Goal: Use online tool/utility: Utilize a website feature to perform a specific function

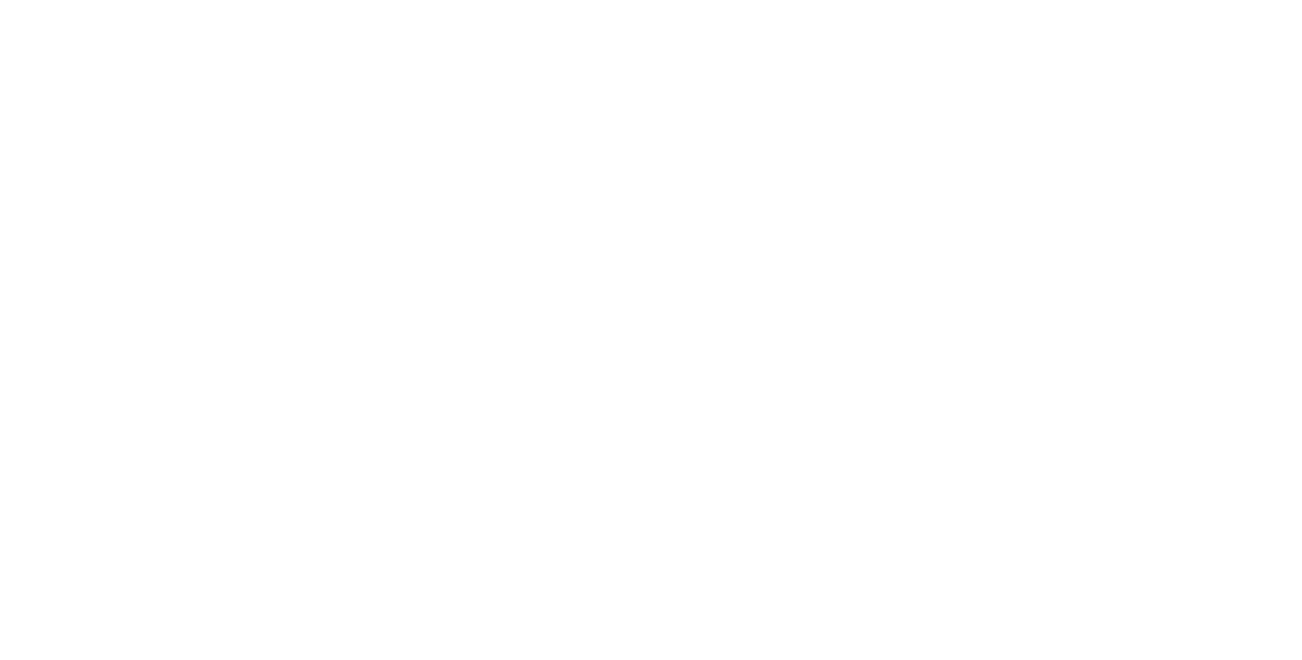
drag, startPoint x: 277, startPoint y: 87, endPoint x: 267, endPoint y: 136, distance: 50.5
click at [267, 136] on div at bounding box center [651, 330] width 1302 height 660
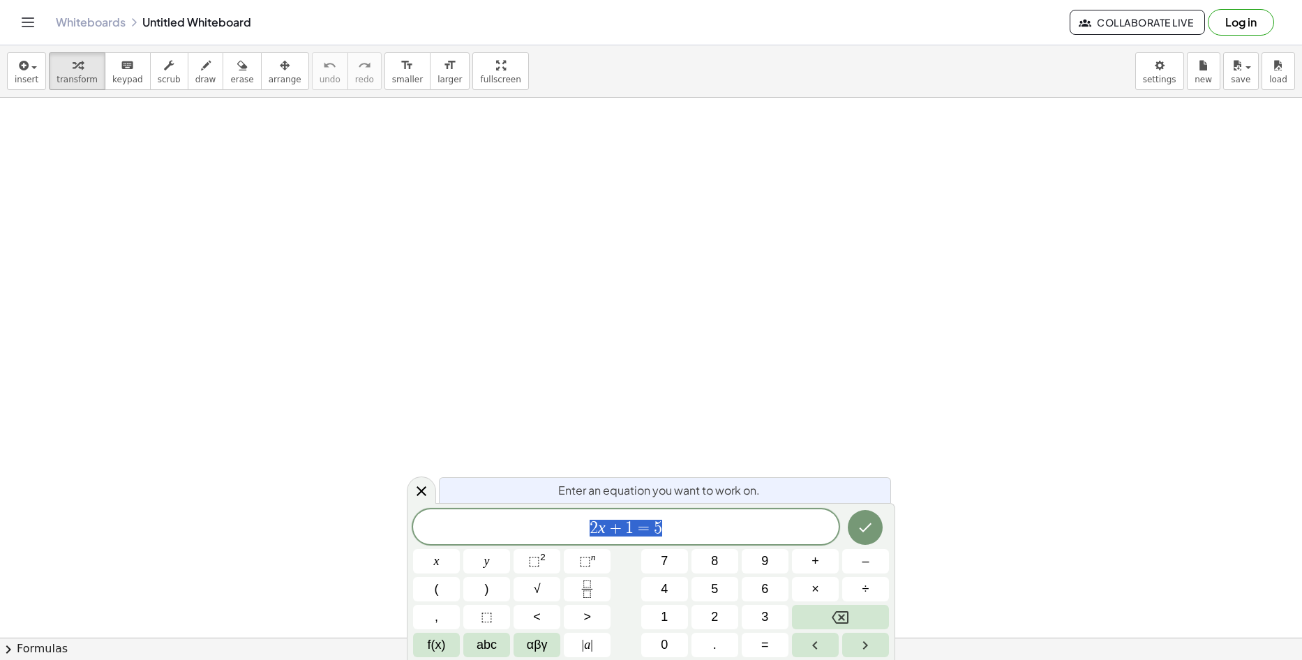
drag, startPoint x: 371, startPoint y: 192, endPoint x: 393, endPoint y: 240, distance: 53.1
drag, startPoint x: 332, startPoint y: 191, endPoint x: 134, endPoint y: 221, distance: 200.5
click at [873, 524] on icon "Done" at bounding box center [865, 527] width 17 height 17
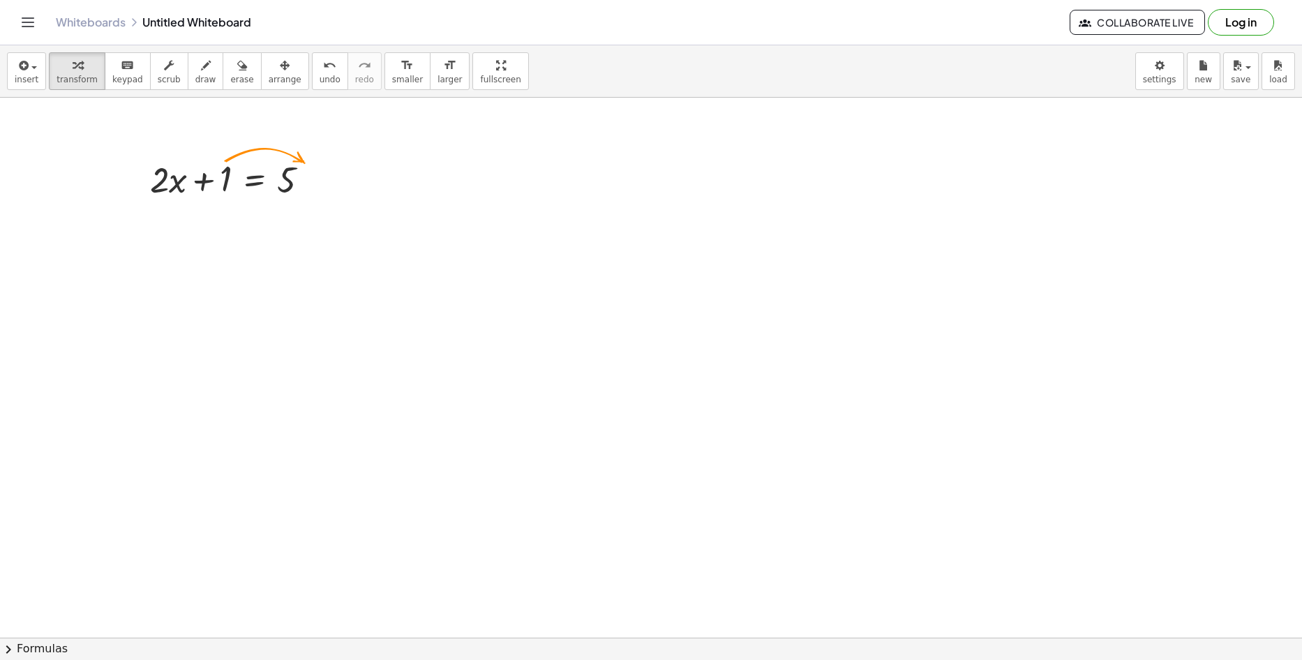
drag, startPoint x: 182, startPoint y: 214, endPoint x: 175, endPoint y: 239, distance: 26.8
drag, startPoint x: 229, startPoint y: 176, endPoint x: 337, endPoint y: 170, distance: 108.3
drag, startPoint x: 290, startPoint y: 187, endPoint x: 322, endPoint y: 195, distance: 32.3
click at [255, 180] on div "+ · 2 · x + 1 = 5" at bounding box center [255, 180] width 0 height 0
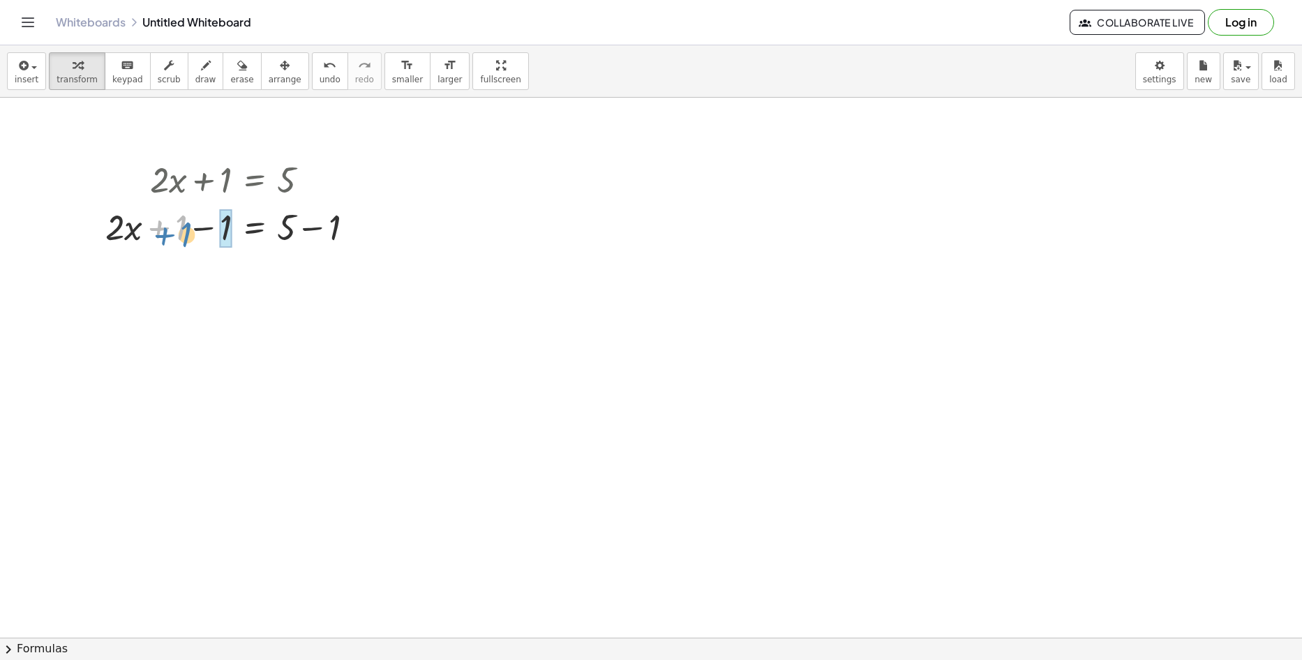
drag, startPoint x: 164, startPoint y: 225, endPoint x: 168, endPoint y: 231, distance: 7.6
click at [168, 231] on div at bounding box center [235, 225] width 274 height 47
drag, startPoint x: 307, startPoint y: 221, endPoint x: 267, endPoint y: 253, distance: 51.6
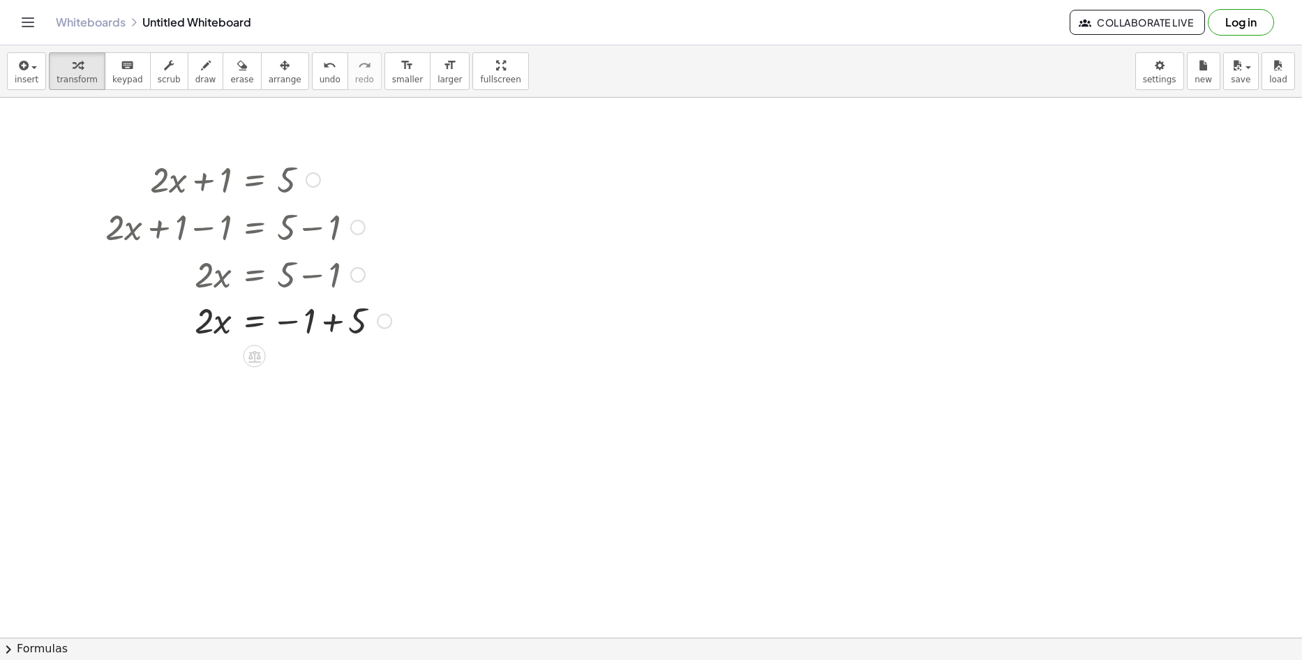
drag, startPoint x: 284, startPoint y: 276, endPoint x: 271, endPoint y: 280, distance: 13.7
click at [255, 180] on div "+ · 2 · x + 1 = 5 + · 2 · x + 1 − 1 = + 5 − 1 + · 2 · x + 0 = + 5 − 1 · 2 · x =…" at bounding box center [255, 180] width 0 height 0
drag, startPoint x: 408, startPoint y: 397, endPoint x: 530, endPoint y: 412, distance: 123.0
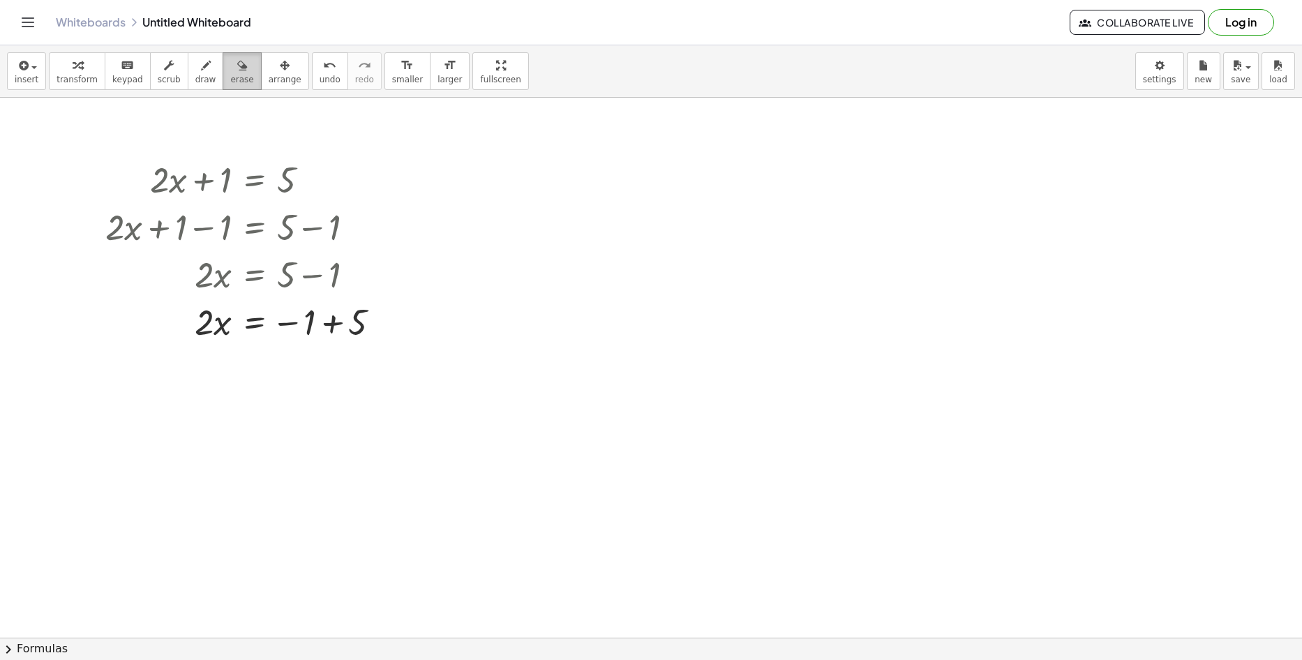
click at [237, 61] on icon "button" at bounding box center [242, 65] width 10 height 17
drag, startPoint x: 369, startPoint y: 290, endPoint x: 334, endPoint y: 334, distance: 56.1
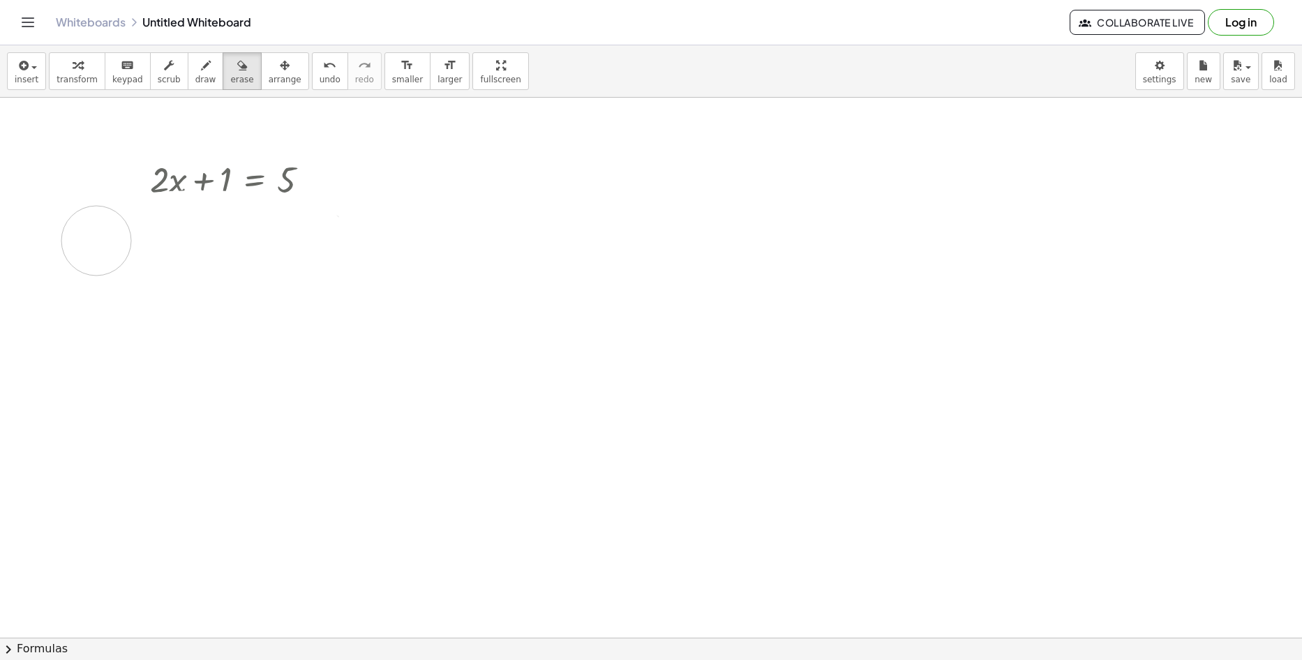
drag, startPoint x: 338, startPoint y: 327, endPoint x: 96, endPoint y: 241, distance: 256.6
drag, startPoint x: 244, startPoint y: 165, endPoint x: 221, endPoint y: 337, distance: 173.2
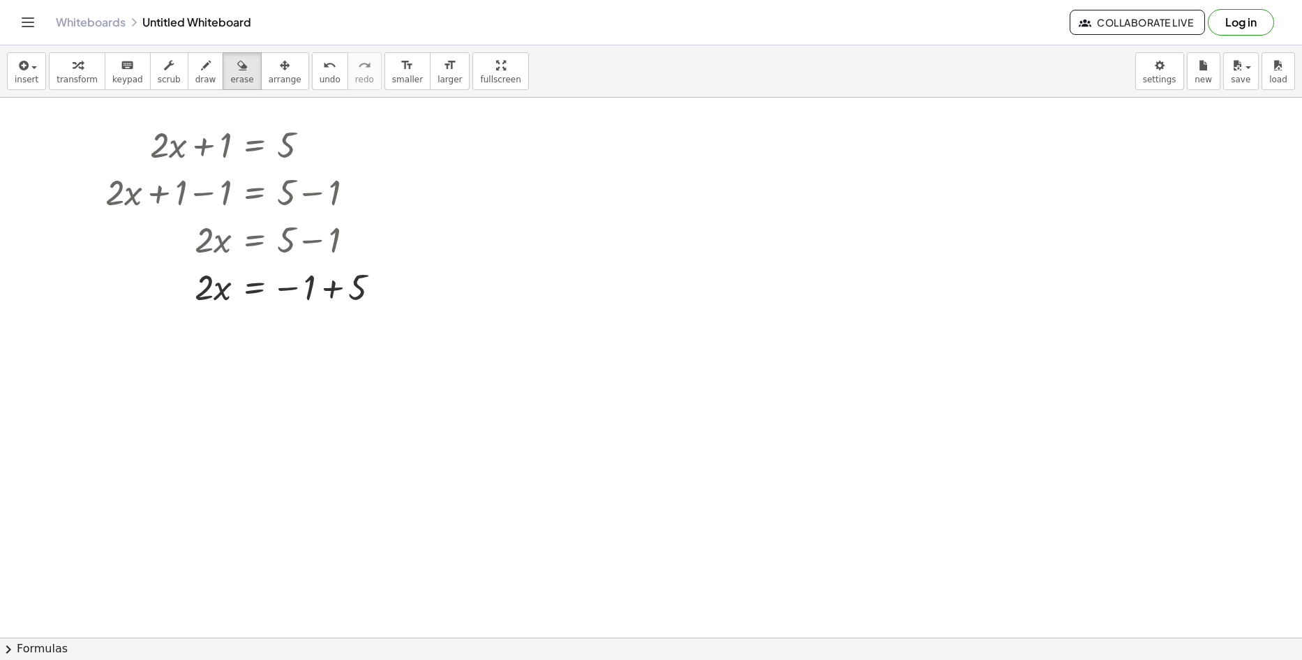
scroll to position [93, 0]
